Goal: Check status: Check status

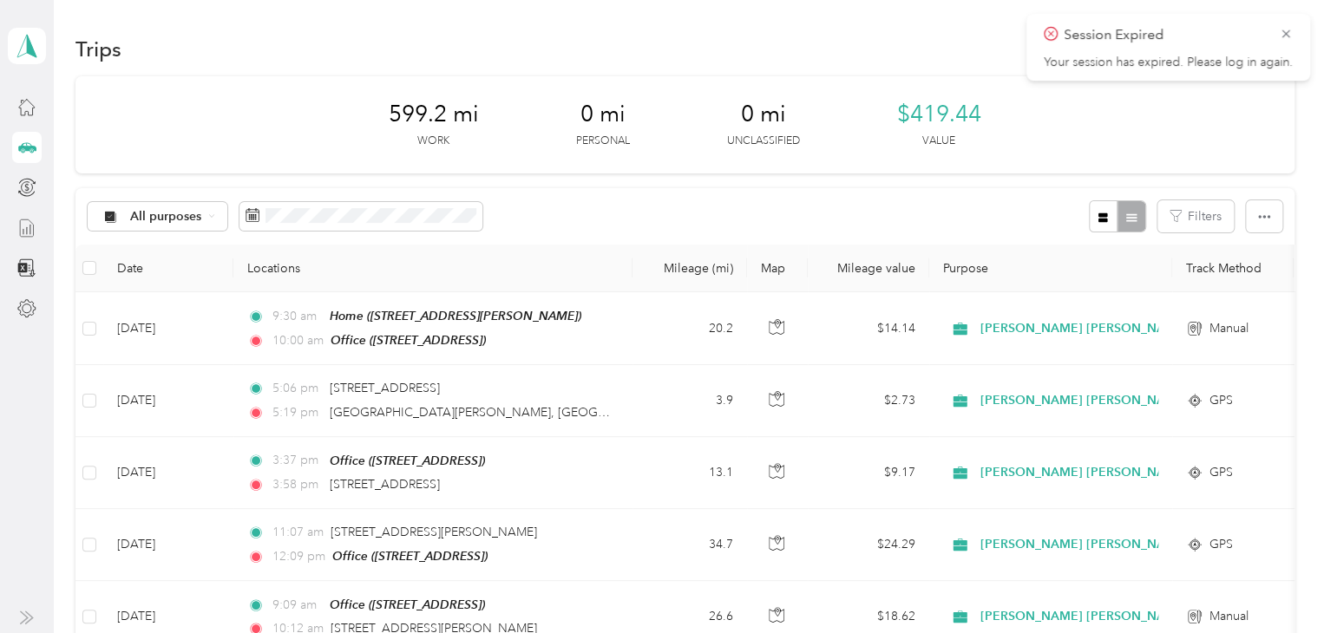
click at [36, 230] on icon at bounding box center [26, 228] width 19 height 19
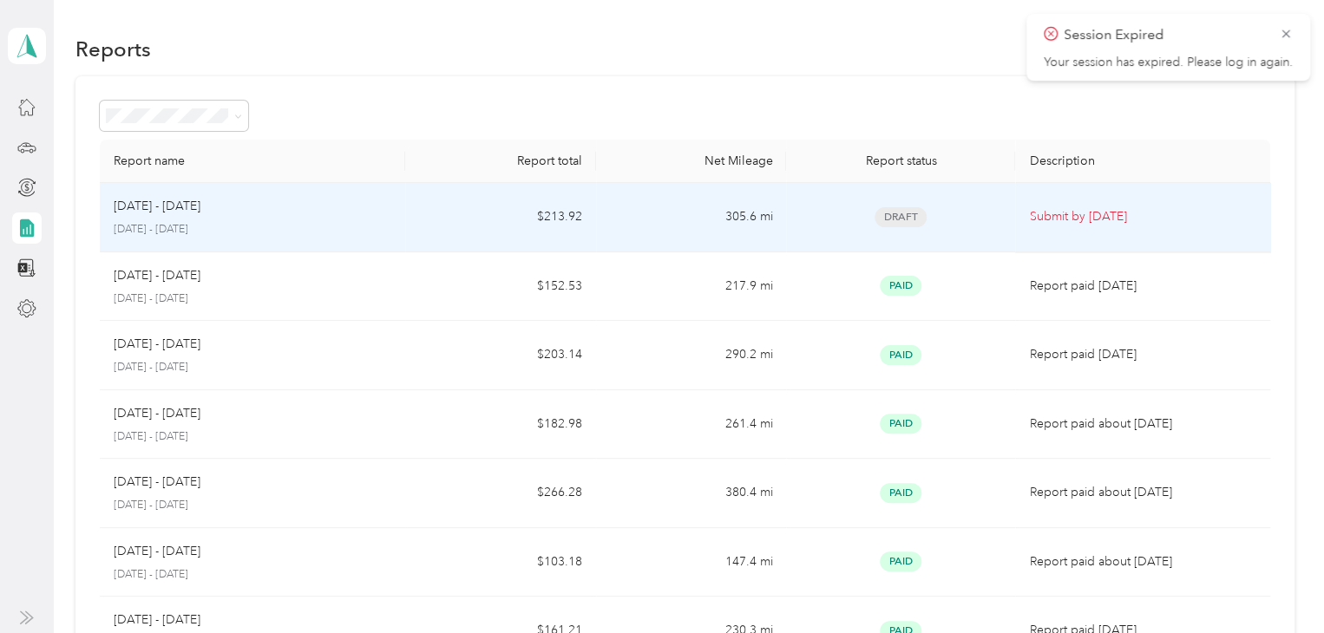
click at [854, 233] on td "Draft" at bounding box center [900, 217] width 229 height 69
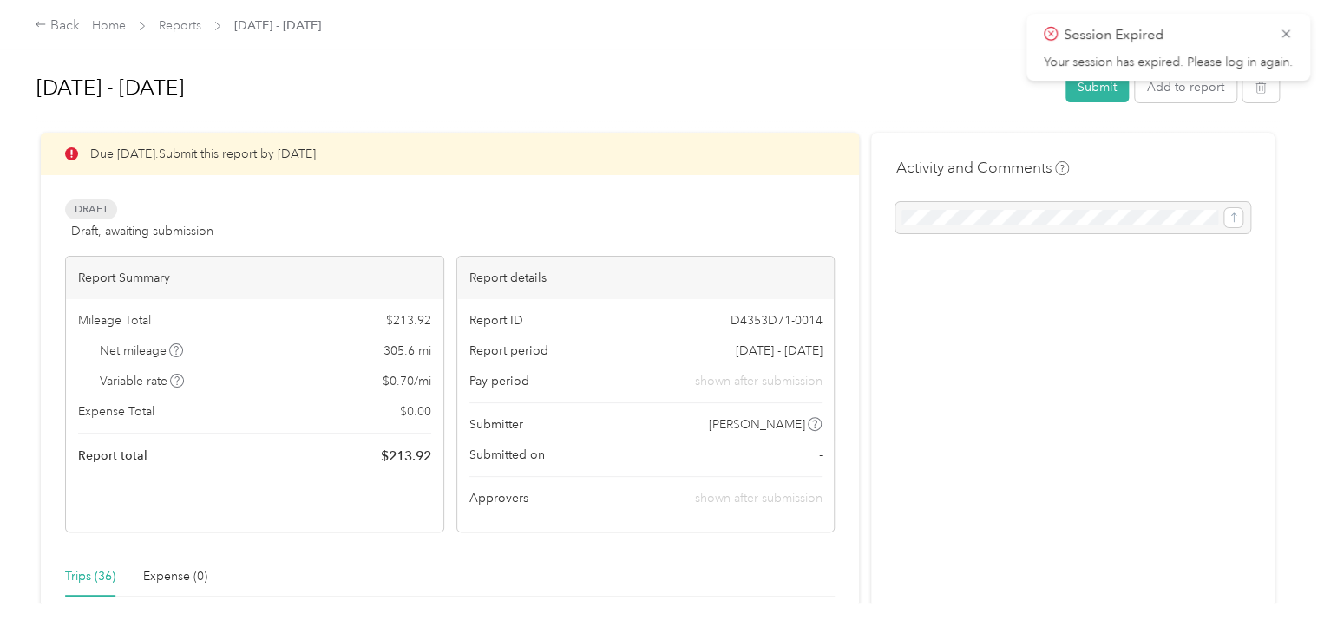
click at [1280, 16] on div "Session Expired Your session has expired. Please log in again." at bounding box center [1169, 47] width 284 height 67
click at [1288, 35] on icon at bounding box center [1286, 34] width 14 height 16
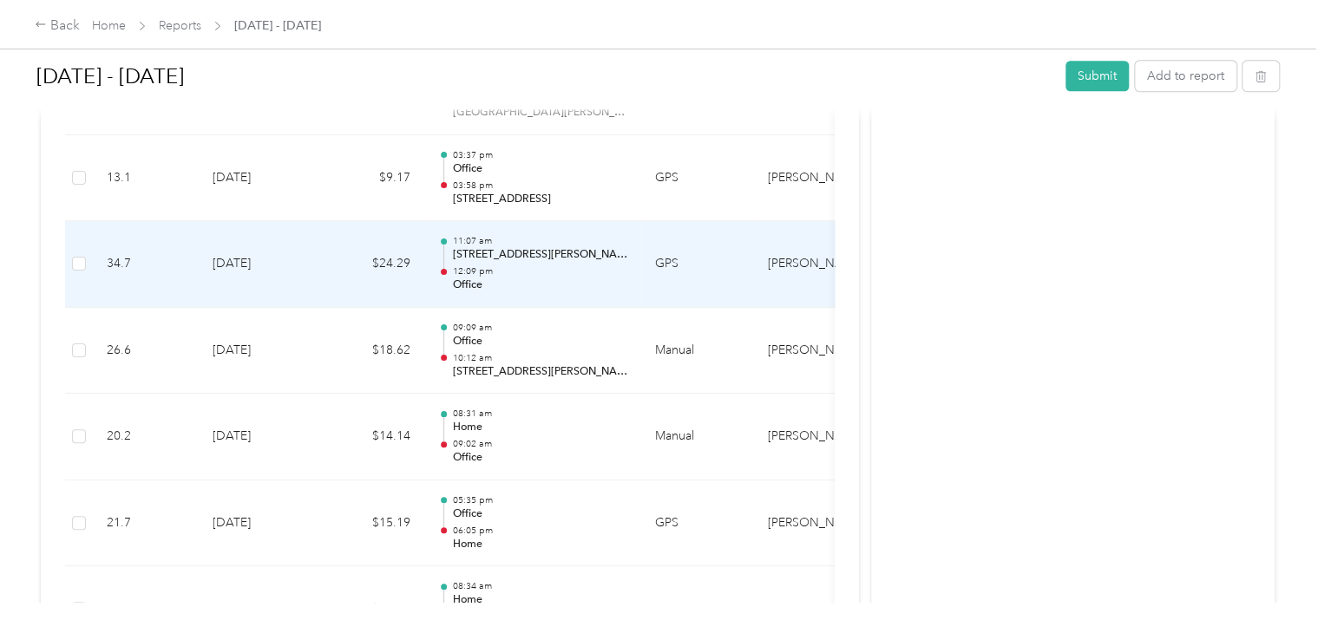
scroll to position [522, 0]
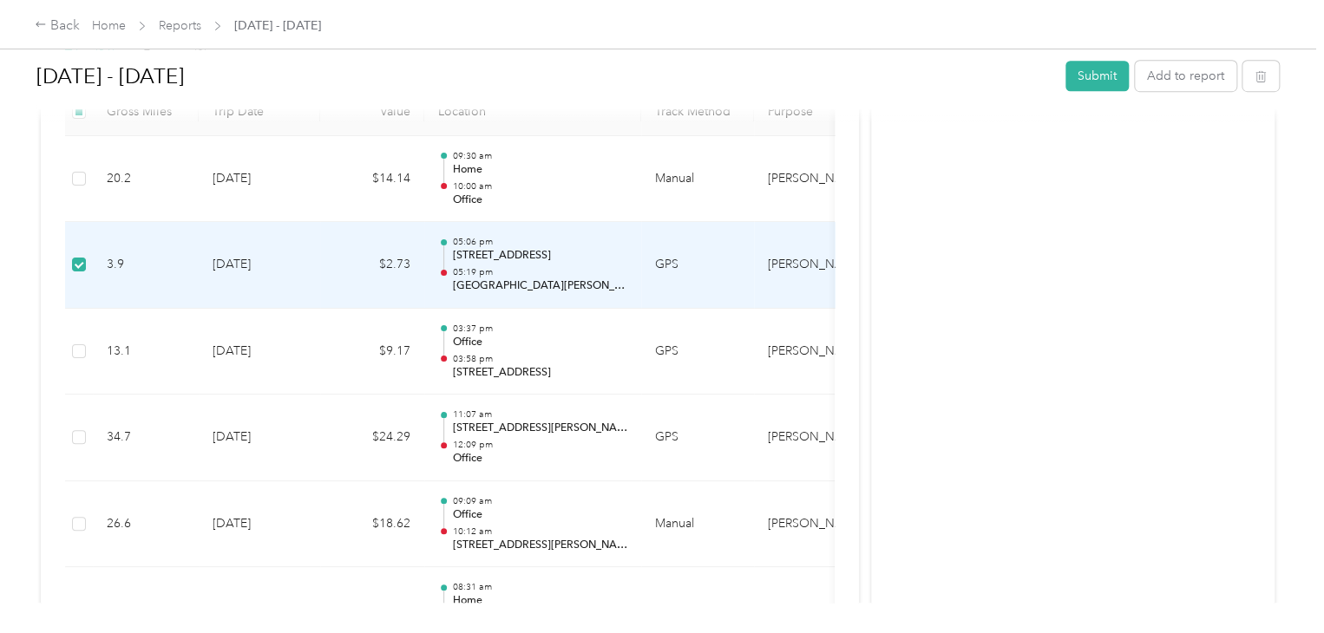
drag, startPoint x: 695, startPoint y: 260, endPoint x: 624, endPoint y: 279, distance: 73.7
click at [624, 279] on p "[GEOGRAPHIC_DATA][PERSON_NAME], [GEOGRAPHIC_DATA], [GEOGRAPHIC_DATA]" at bounding box center [539, 287] width 175 height 16
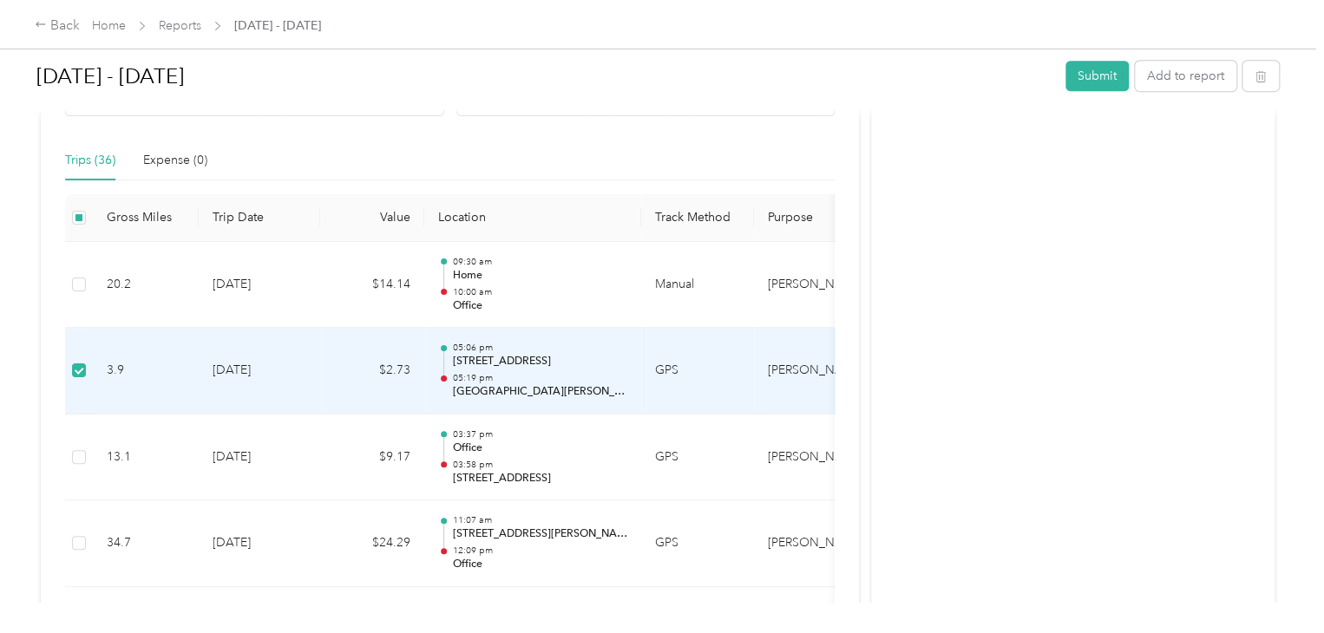
scroll to position [175, 0]
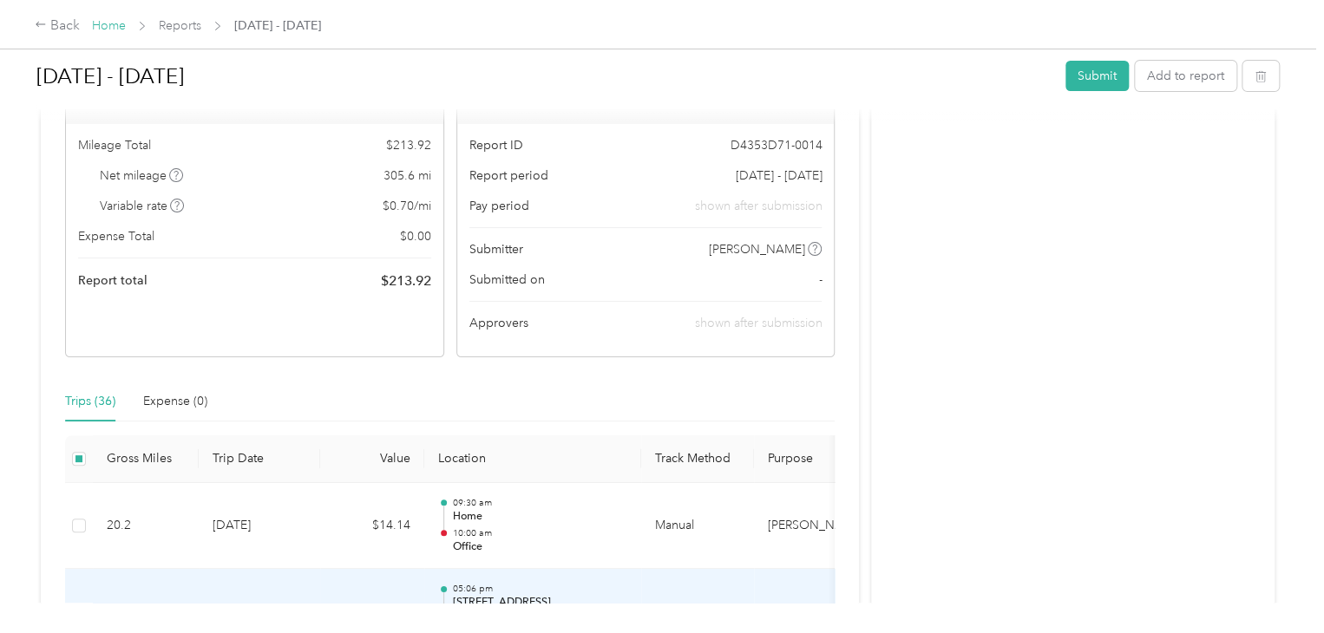
click at [110, 31] on link "Home" at bounding box center [109, 25] width 34 height 15
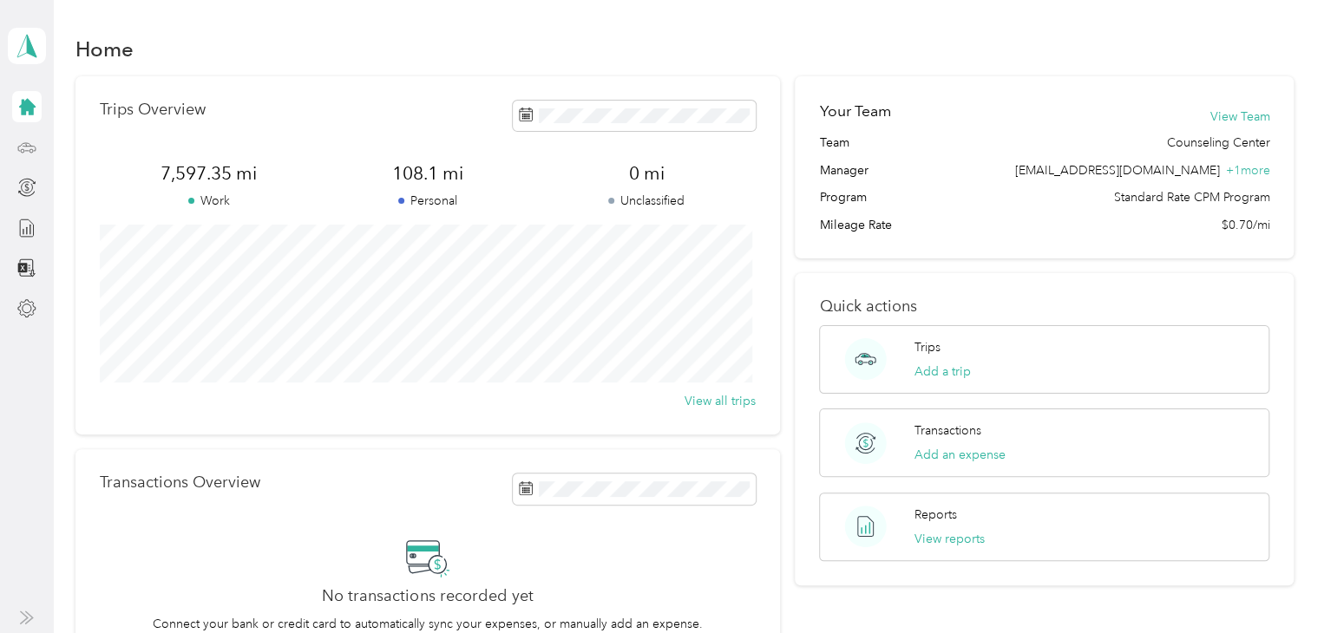
click at [21, 141] on icon at bounding box center [26, 147] width 19 height 19
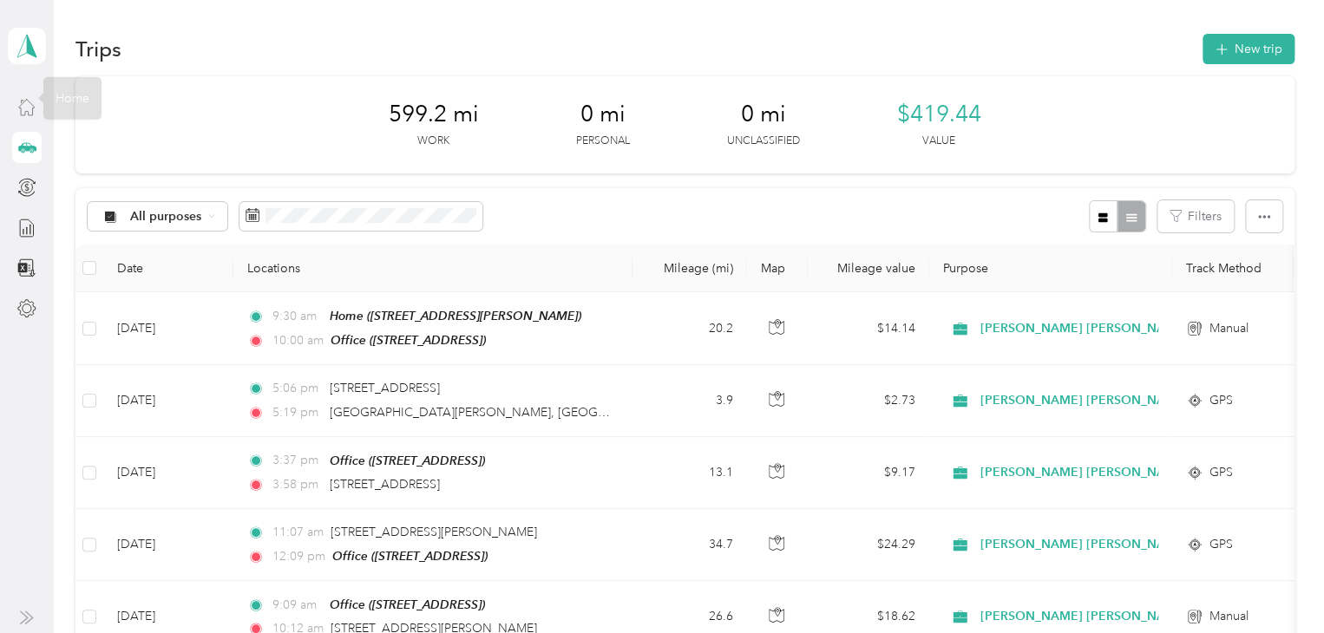
click at [15, 102] on div at bounding box center [27, 106] width 30 height 31
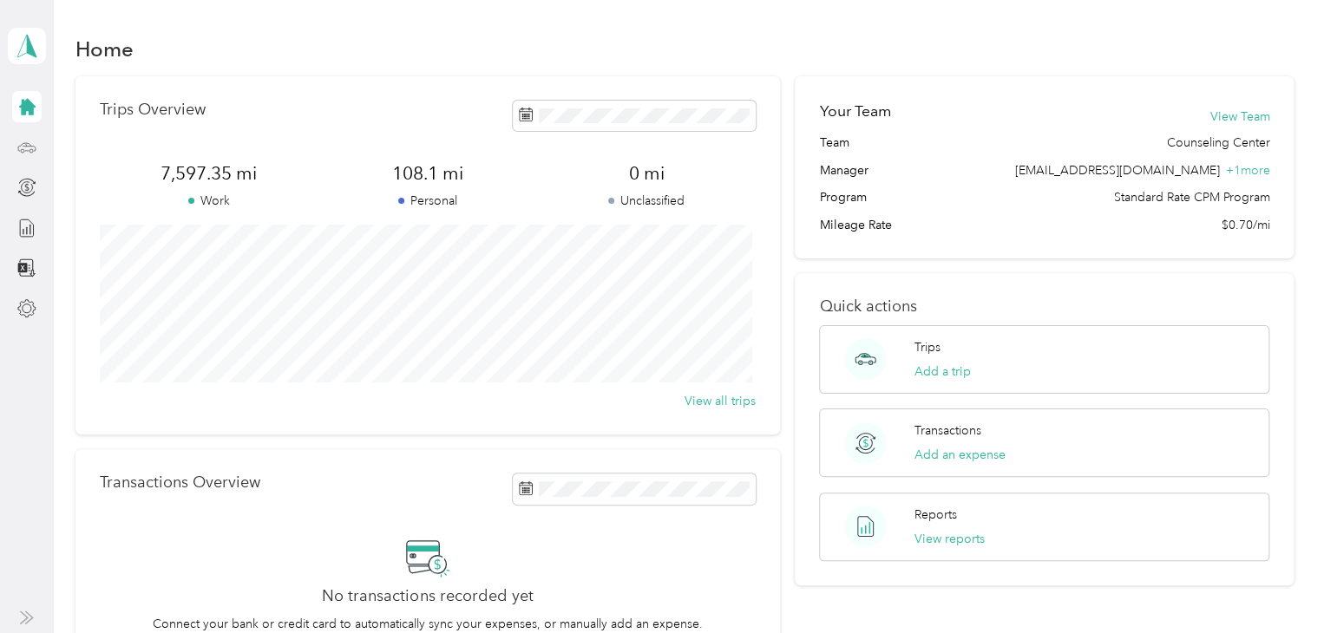
click at [21, 134] on div at bounding box center [27, 147] width 30 height 31
